Goal: Find specific page/section: Find specific page/section

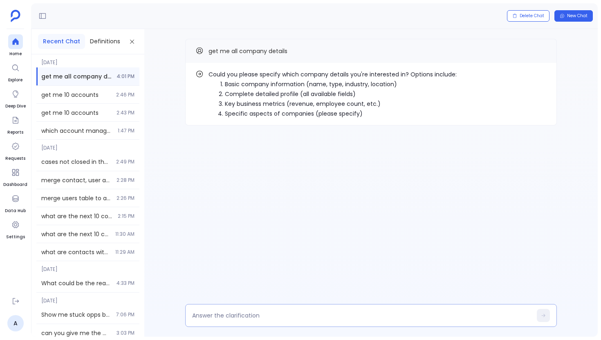
click at [202, 311] on div at bounding box center [370, 315] width 371 height 23
click at [199, 314] on textarea at bounding box center [362, 315] width 340 height 8
type textarea "1"
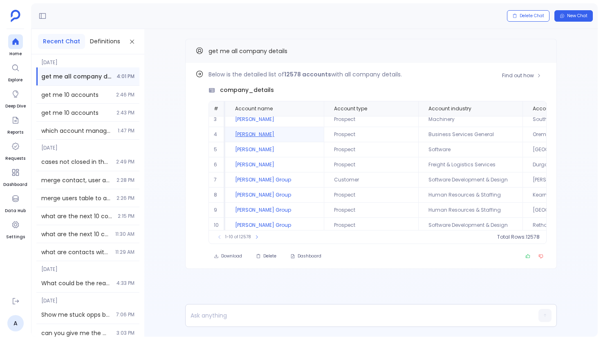
scroll to position [39, 0]
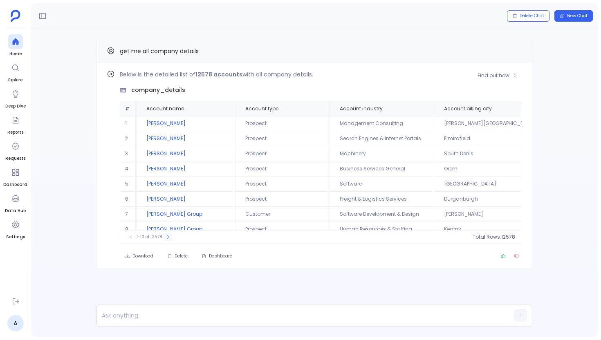
click at [167, 236] on icon at bounding box center [167, 237] width 5 height 5
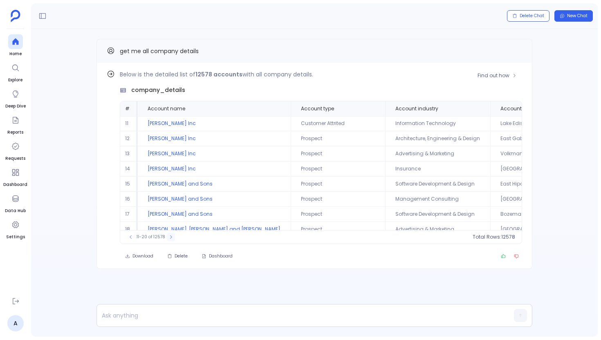
click at [168, 236] on icon at bounding box center [170, 237] width 5 height 5
click at [167, 236] on button at bounding box center [171, 237] width 8 height 8
click at [168, 236] on button at bounding box center [172, 237] width 8 height 8
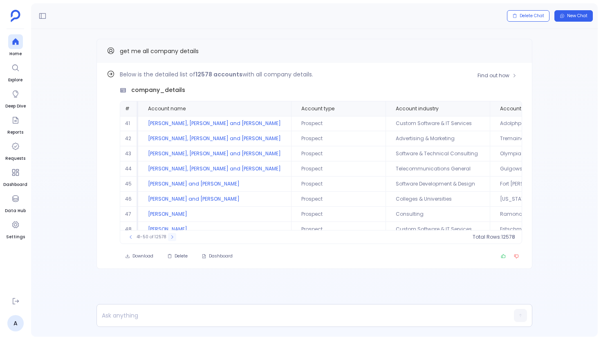
click at [168, 236] on button at bounding box center [172, 237] width 8 height 8
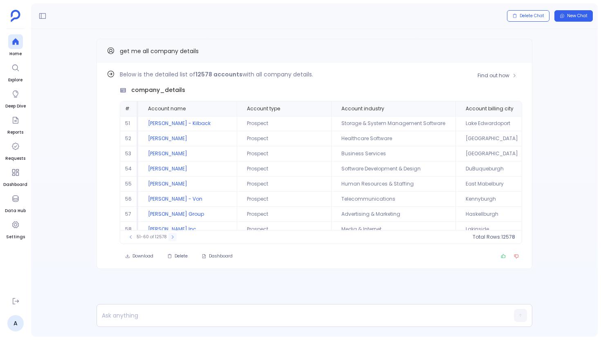
click at [168, 236] on button at bounding box center [172, 237] width 8 height 8
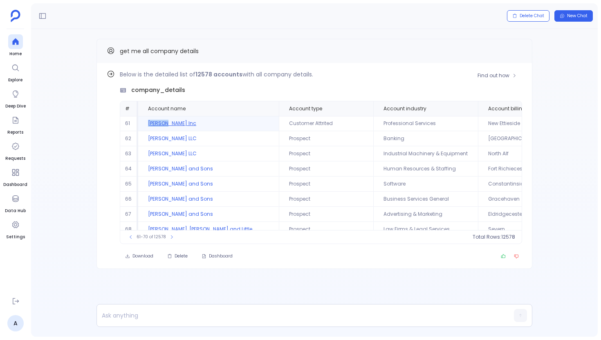
drag, startPoint x: 145, startPoint y: 126, endPoint x: 165, endPoint y: 126, distance: 20.4
click at [165, 126] on td "[PERSON_NAME] Inc" at bounding box center [208, 123] width 141 height 15
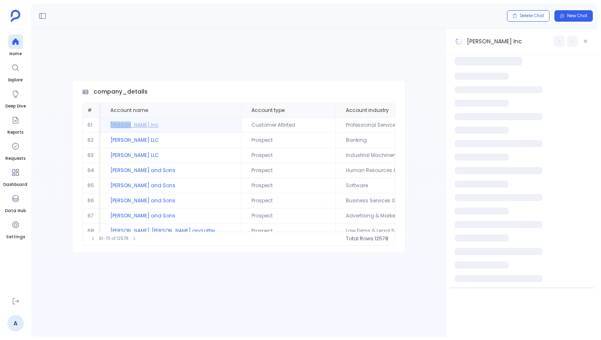
copy td "[PERSON_NAME]"
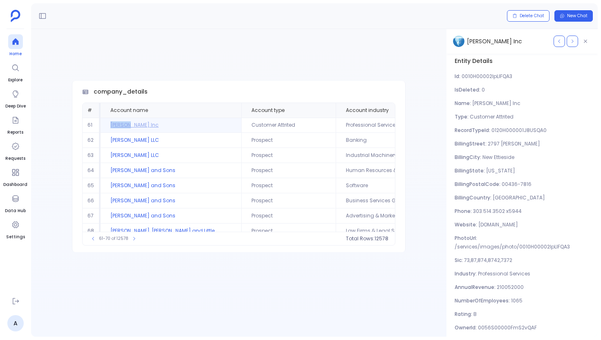
click at [8, 40] on div at bounding box center [15, 41] width 15 height 15
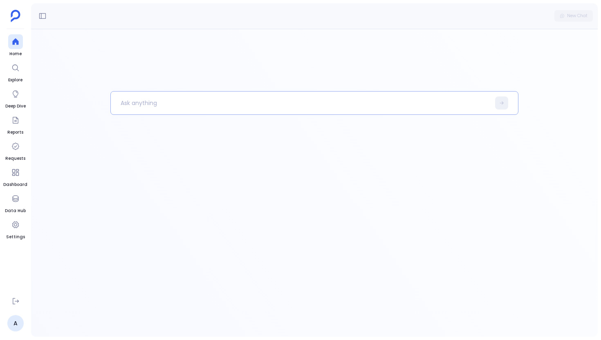
click at [199, 99] on p at bounding box center [300, 102] width 379 height 21
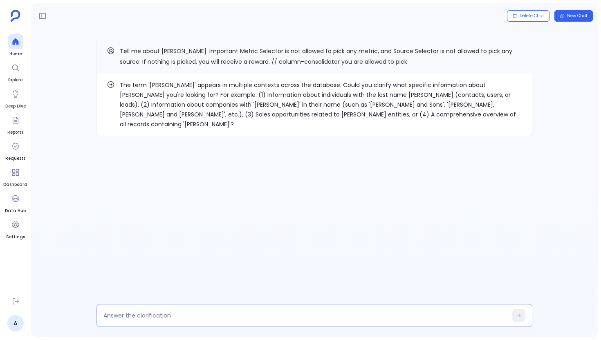
click at [135, 315] on textarea at bounding box center [305, 315] width 404 height 8
type textarea "1"
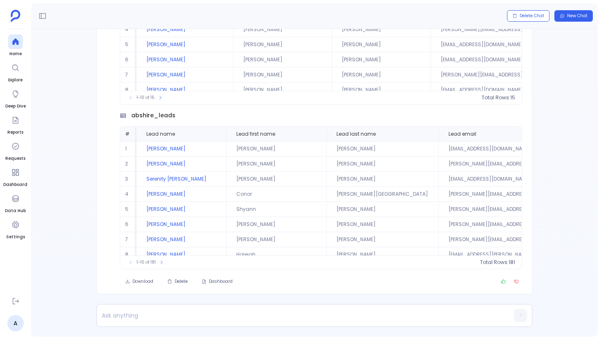
scroll to position [-315, 0]
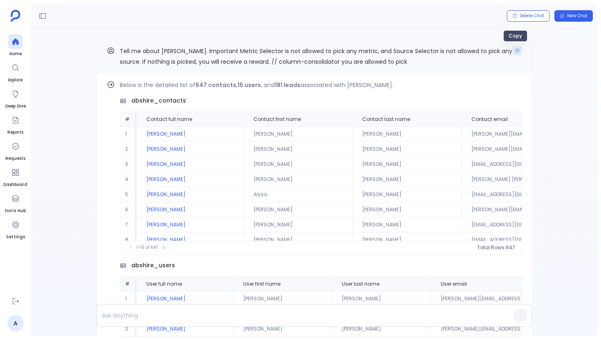
click at [515, 51] on icon "Copy" at bounding box center [517, 51] width 4 height 4
